Goal: Information Seeking & Learning: Learn about a topic

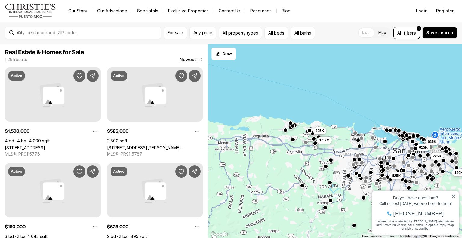
drag, startPoint x: 240, startPoint y: 138, endPoint x: 307, endPoint y: 139, distance: 66.4
click at [314, 139] on div "225K 160K 625K 615K 525K 797K 2.9M 395K 1.59M" at bounding box center [335, 141] width 254 height 194
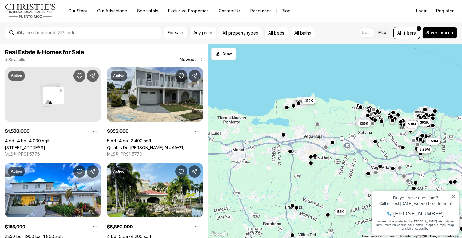
drag, startPoint x: 266, startPoint y: 126, endPoint x: 322, endPoint y: 124, distance: 55.9
click at [322, 124] on div "490K 185K 360K 395K 5.5M 5.9M 1.59M 4M 5.85M 52K 450K" at bounding box center [335, 141] width 254 height 194
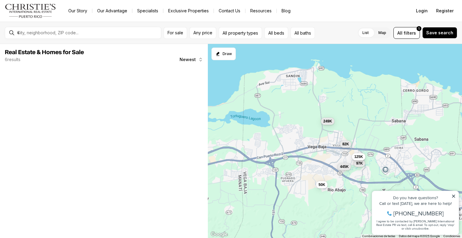
click at [358, 154] on span "125K" at bounding box center [358, 156] width 9 height 5
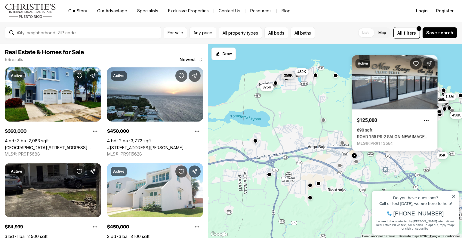
click at [355, 162] on button "button" at bounding box center [355, 161] width 5 height 5
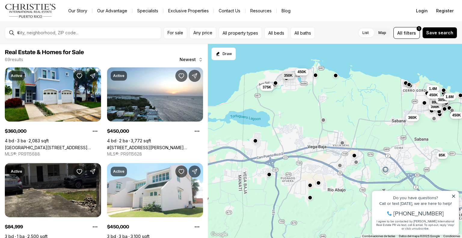
click at [318, 182] on button "button" at bounding box center [318, 182] width 5 height 5
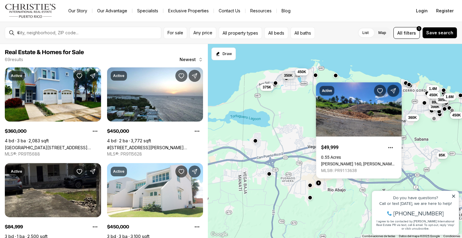
click at [267, 174] on button "button" at bounding box center [269, 173] width 5 height 5
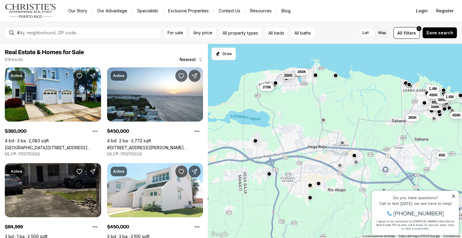
click at [269, 174] on button "button" at bounding box center [269, 173] width 5 height 5
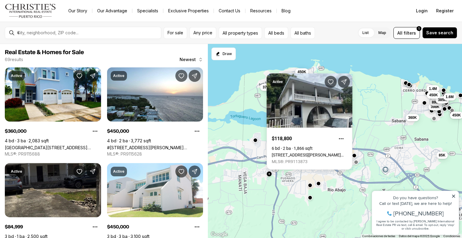
click at [255, 143] on div at bounding box center [254, 140] width 5 height 5
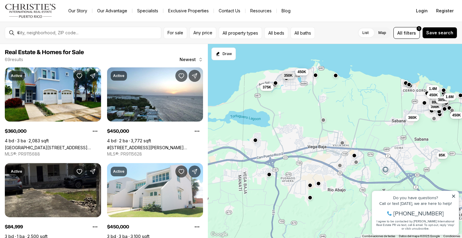
click at [256, 139] on button "button" at bounding box center [254, 140] width 5 height 5
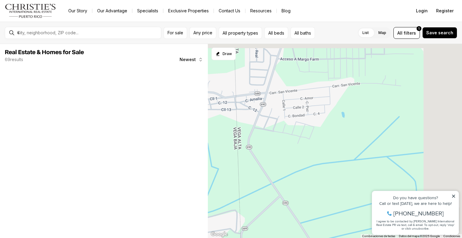
drag, startPoint x: 405, startPoint y: 125, endPoint x: 270, endPoint y: 151, distance: 137.5
click at [270, 151] on div at bounding box center [335, 141] width 254 height 194
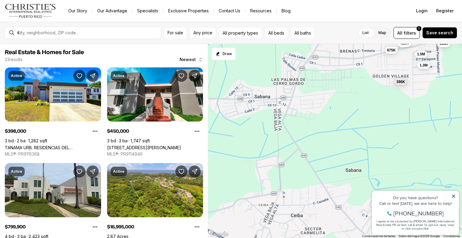
drag, startPoint x: 271, startPoint y: 149, endPoint x: 384, endPoint y: 122, distance: 115.3
click at [384, 122] on div "4.2M 6.5M 2.8M 2.8M 6M 6.5M 9M 14.23M 3.2M 398K 675K 688K 1.5M 1.3M 364K 396K 3…" at bounding box center [335, 141] width 254 height 194
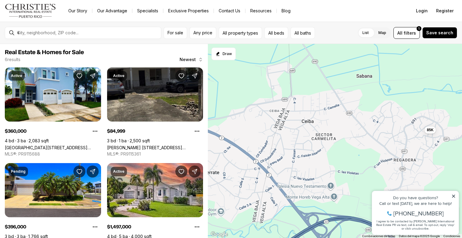
drag, startPoint x: 313, startPoint y: 153, endPoint x: 325, endPoint y: 69, distance: 84.9
click at [325, 69] on div "675K 1.5M 1.3M 396K 360K 85K" at bounding box center [335, 141] width 254 height 194
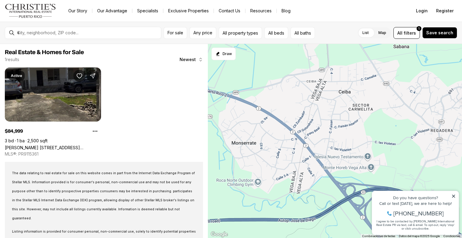
drag, startPoint x: 335, startPoint y: 161, endPoint x: 365, endPoint y: 140, distance: 36.6
click at [365, 140] on div "85K" at bounding box center [335, 141] width 254 height 194
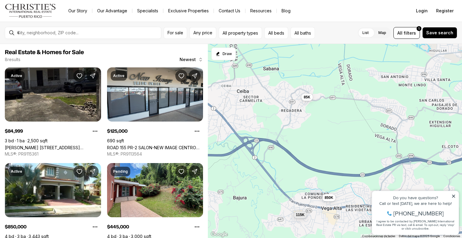
drag, startPoint x: 368, startPoint y: 144, endPoint x: 254, endPoint y: 119, distance: 116.6
click at [254, 119] on div "85K 125K 850K 445K 396K 97K 115K 82K" at bounding box center [335, 141] width 254 height 194
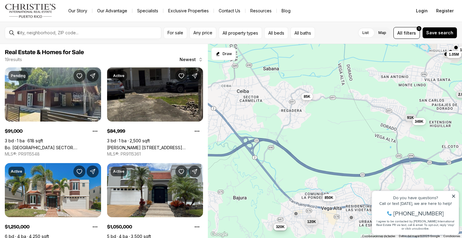
click at [307, 97] on span "85K" at bounding box center [306, 96] width 7 height 5
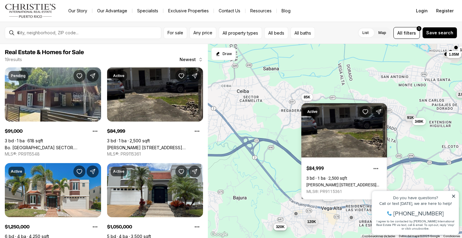
click at [239, 142] on div "85K 850K 91K 1.25M 1.05M 259K 300K 380K 320K 2.9M 120K 349K" at bounding box center [335, 141] width 254 height 194
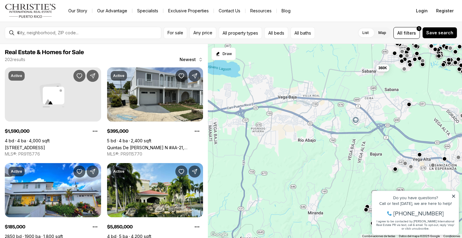
drag, startPoint x: 287, startPoint y: 124, endPoint x: 419, endPoint y: 117, distance: 132.1
click at [419, 117] on div "91K 1.4M 1.59M 2.2M 185K 395K 5.9M 699K 5.5M 360K" at bounding box center [335, 141] width 254 height 194
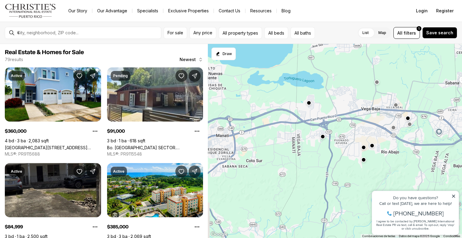
drag, startPoint x: 232, startPoint y: 117, endPoint x: 314, endPoint y: 128, distance: 82.8
click at [314, 128] on div "85K 91K 259K 300K 360K 450K 1.2M 385K 895K 800K 398K 17M" at bounding box center [335, 141] width 254 height 194
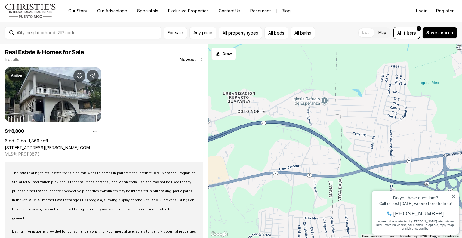
drag, startPoint x: 293, startPoint y: 122, endPoint x: 347, endPoint y: 218, distance: 109.6
click at [347, 218] on div "119K" at bounding box center [335, 141] width 254 height 194
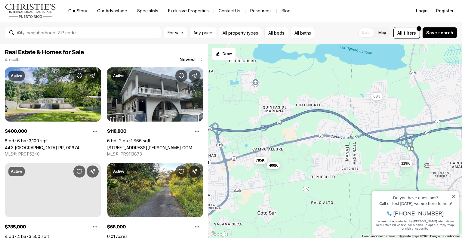
drag, startPoint x: 301, startPoint y: 177, endPoint x: 312, endPoint y: 140, distance: 39.3
click at [312, 140] on div "119K 68K 400K 785K" at bounding box center [335, 141] width 254 height 194
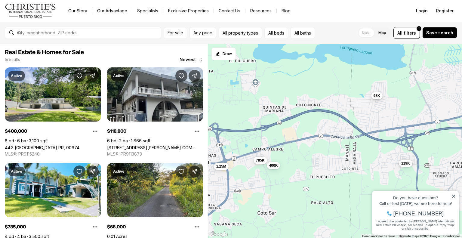
click at [377, 97] on span "68K" at bounding box center [376, 95] width 7 height 5
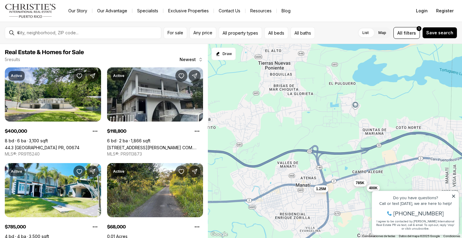
drag, startPoint x: 635, startPoint y: 361, endPoint x: 375, endPoint y: 208, distance: 301.6
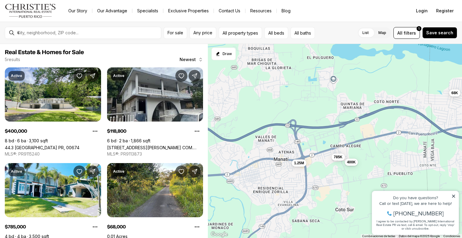
click at [346, 175] on div "119K 68K 400K 785K 1.25M" at bounding box center [335, 141] width 254 height 194
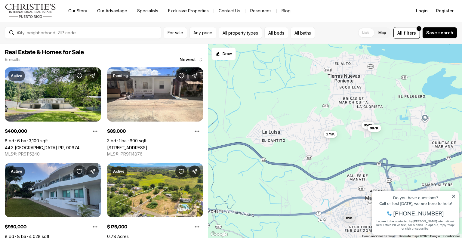
drag, startPoint x: 299, startPoint y: 114, endPoint x: 396, endPoint y: 152, distance: 103.6
click at [393, 153] on div "68K 400K 785K 1.25M 89K 950K 175K 987K 119K" at bounding box center [335, 141] width 254 height 194
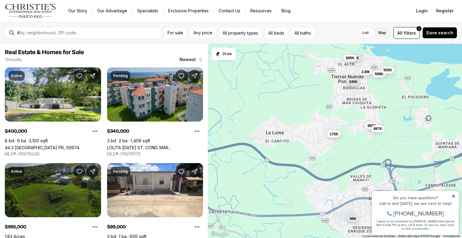
click at [331, 135] on span "175K" at bounding box center [333, 134] width 9 height 5
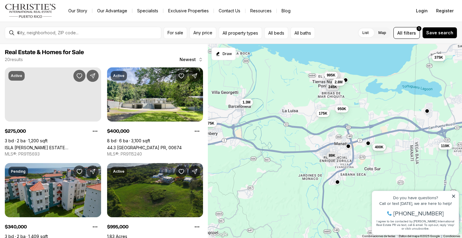
drag, startPoint x: 280, startPoint y: 150, endPoint x: 269, endPoint y: 140, distance: 14.5
click at [269, 140] on div "400K 89K 950K 175K 340K 995K 245K 2.8M 275K 375K 1.3M 119K" at bounding box center [335, 141] width 254 height 194
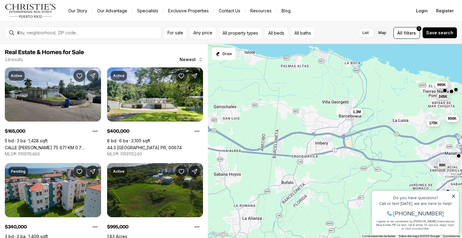
drag, startPoint x: 259, startPoint y: 154, endPoint x: 370, endPoint y: 166, distance: 111.2
click at [370, 166] on div "400K 89K 950K 175K 340K 995K 245K 375K 1.3M 165K 97K 125K" at bounding box center [335, 141] width 254 height 194
